Goal: Task Accomplishment & Management: Manage account settings

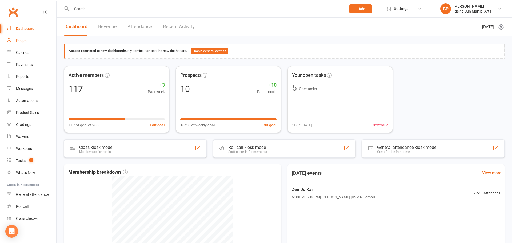
click at [23, 44] on link "People" at bounding box center [31, 41] width 49 height 12
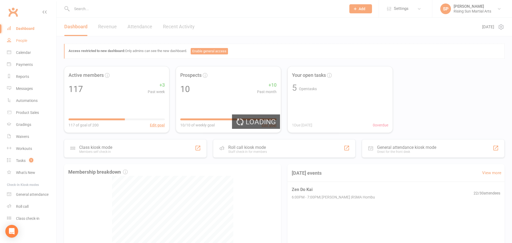
select select "100"
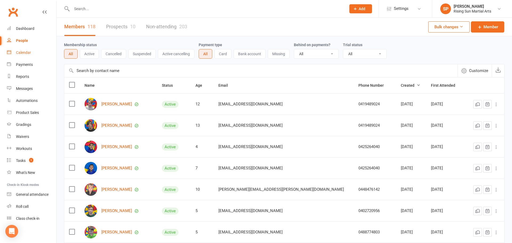
click at [19, 53] on div "Calendar" at bounding box center [23, 52] width 15 height 4
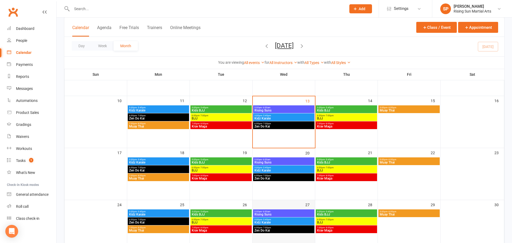
scroll to position [122, 0]
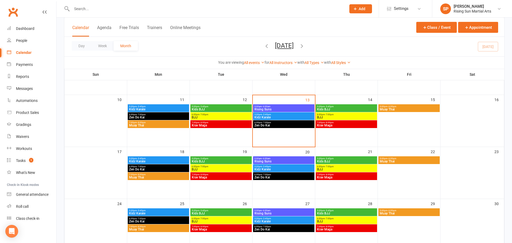
click at [271, 177] on span "Zen Do Kai" at bounding box center [283, 177] width 59 height 3
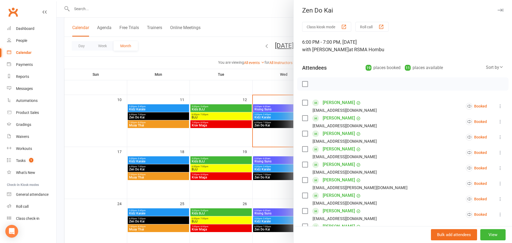
scroll to position [0, 0]
click at [217, 22] on div at bounding box center [284, 121] width 455 height 243
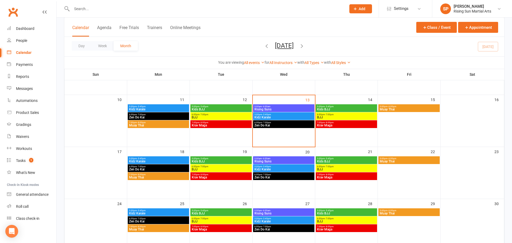
click at [282, 125] on span "Zen Do Kai" at bounding box center [283, 125] width 59 height 3
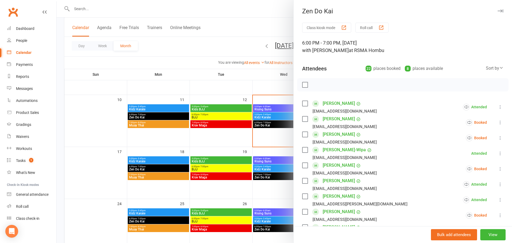
click at [250, 19] on div at bounding box center [284, 121] width 455 height 243
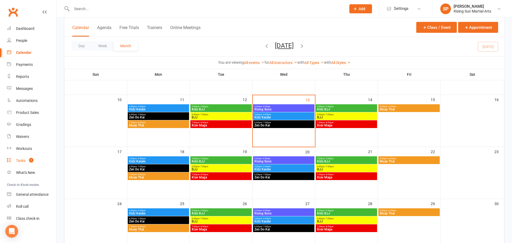
click at [25, 162] on div "Tasks" at bounding box center [21, 160] width 10 height 4
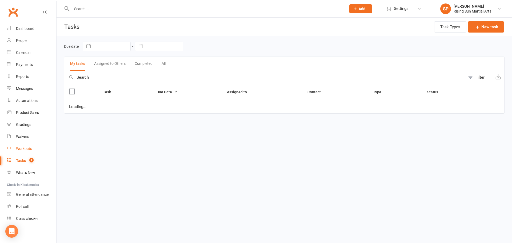
select select "waiting"
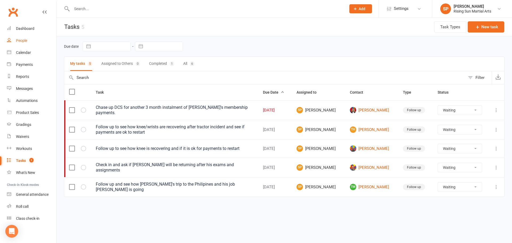
click at [16, 42] on div "People" at bounding box center [21, 40] width 11 height 4
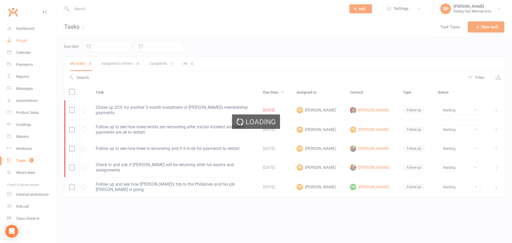
select select "100"
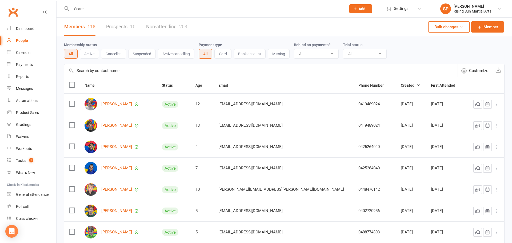
click at [97, 9] on input "text" at bounding box center [206, 8] width 272 height 7
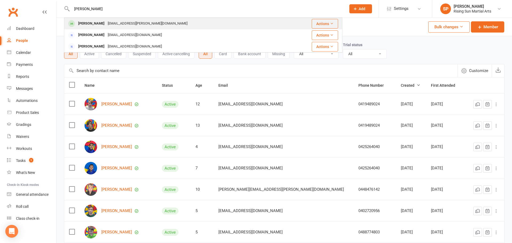
type input "[PERSON_NAME]"
click at [90, 23] on div "[PERSON_NAME]" at bounding box center [92, 24] width 30 height 8
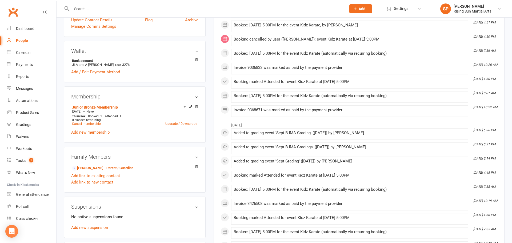
scroll to position [142, 0]
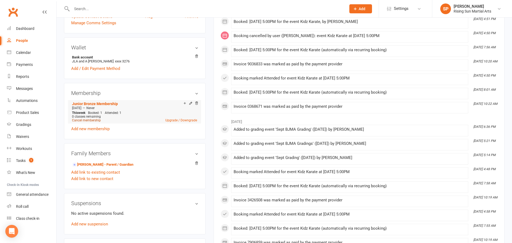
click at [91, 119] on link "Cancel membership" at bounding box center [86, 120] width 29 height 4
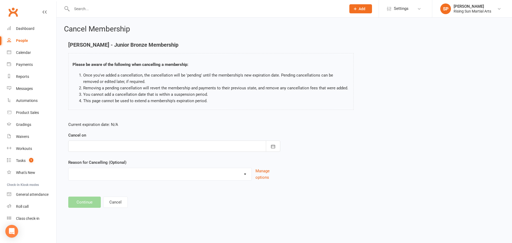
click at [122, 149] on div at bounding box center [174, 146] width 212 height 11
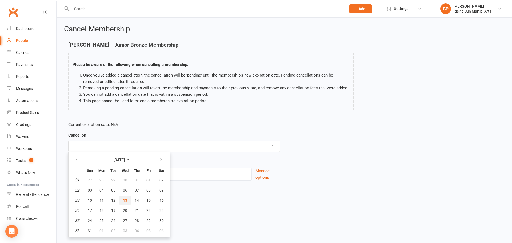
click at [123, 202] on span "13" at bounding box center [125, 200] width 4 height 4
type input "[DATE]"
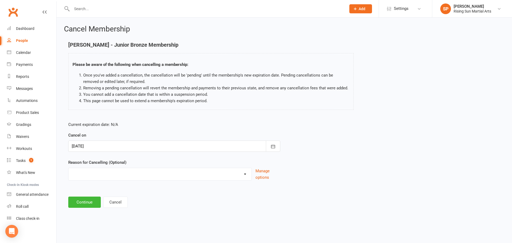
click at [115, 180] on div "Change of Lifestyle Change of Membership Change of Payment Day Holiday Injury L…" at bounding box center [159, 174] width 183 height 13
click at [117, 175] on select "Change of Lifestyle Change of Membership Change of Payment Day Holiday Injury L…" at bounding box center [160, 173] width 183 height 11
select select "7"
click at [69, 168] on select "Change of Lifestyle Change of Membership Change of Payment Day Holiday Injury L…" at bounding box center [160, 173] width 183 height 11
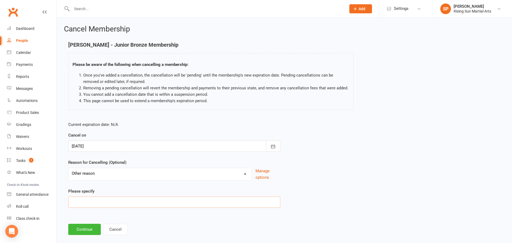
click at [103, 206] on input at bounding box center [174, 202] width 212 height 11
type input "Didn't feel comfortable in a larger class environment"
click at [85, 231] on button "Continue" at bounding box center [84, 229] width 33 height 11
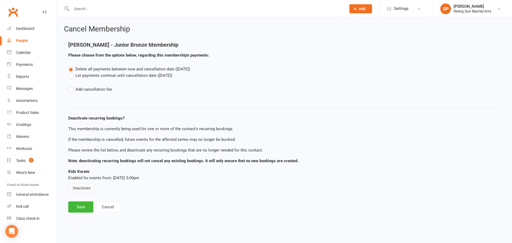
click at [85, 191] on button "Deactivate" at bounding box center [81, 188] width 27 height 10
click at [82, 202] on button "Save" at bounding box center [80, 206] width 25 height 11
click at [77, 209] on footer "Save Cancel" at bounding box center [284, 206] width 432 height 11
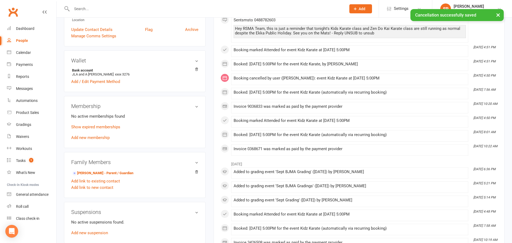
scroll to position [294, 0]
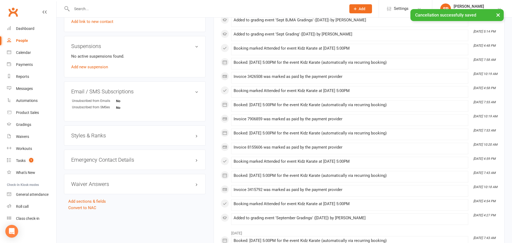
click at [94, 209] on link "Convert to NAC" at bounding box center [82, 207] width 28 height 5
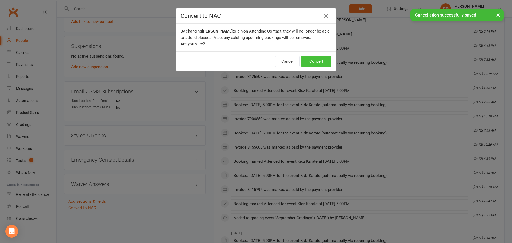
click at [320, 62] on button "Convert" at bounding box center [316, 61] width 30 height 11
